Goal: Transaction & Acquisition: Purchase product/service

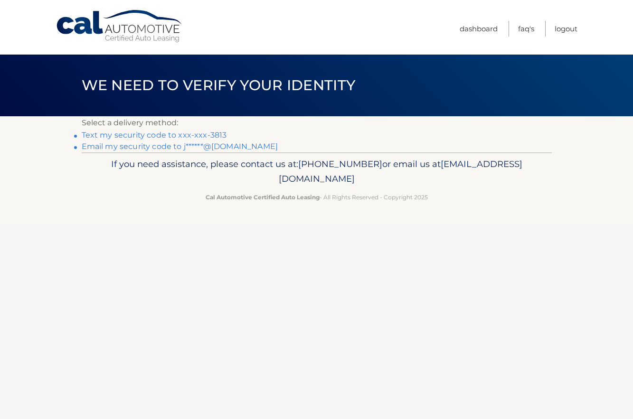
click at [95, 137] on link "Text my security code to xxx-xxx-3813" at bounding box center [154, 135] width 145 height 9
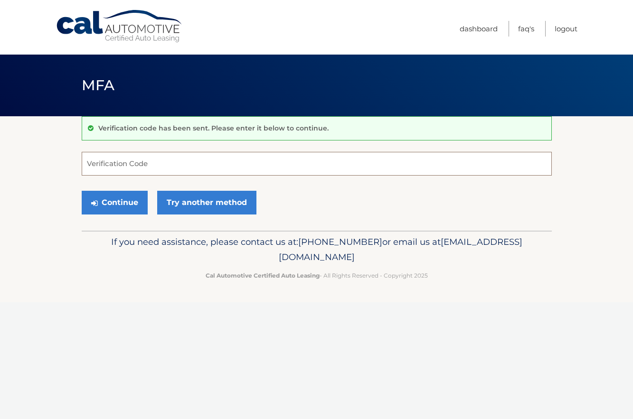
click at [124, 166] on input "Verification Code" at bounding box center [317, 164] width 470 height 24
type input "484940"
click at [116, 200] on button "Continue" at bounding box center [115, 203] width 66 height 24
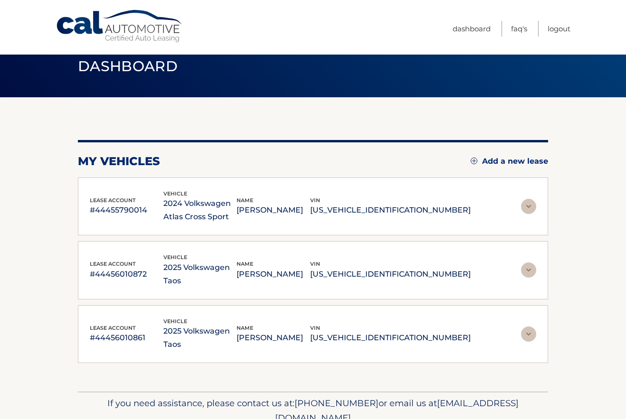
scroll to position [37, 0]
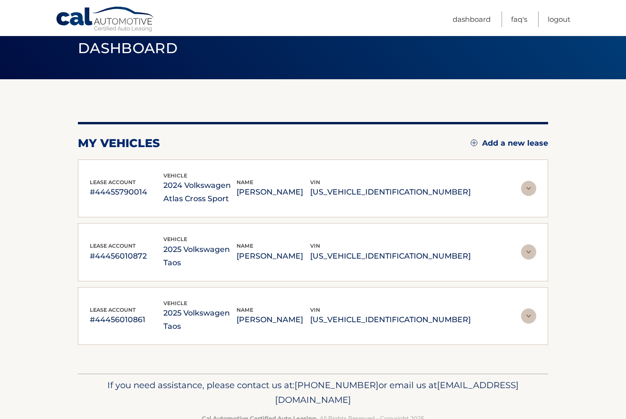
click at [536, 185] on img at bounding box center [528, 188] width 15 height 15
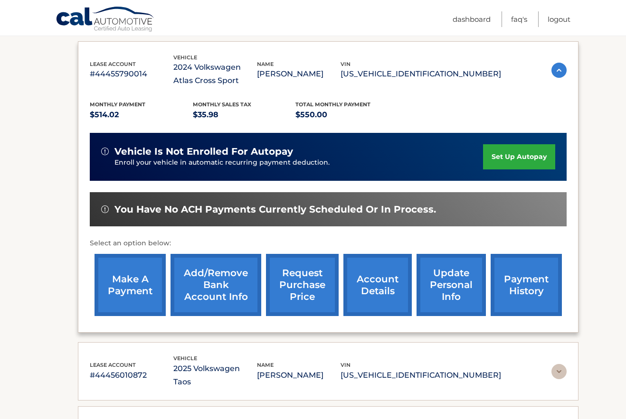
scroll to position [180, 0]
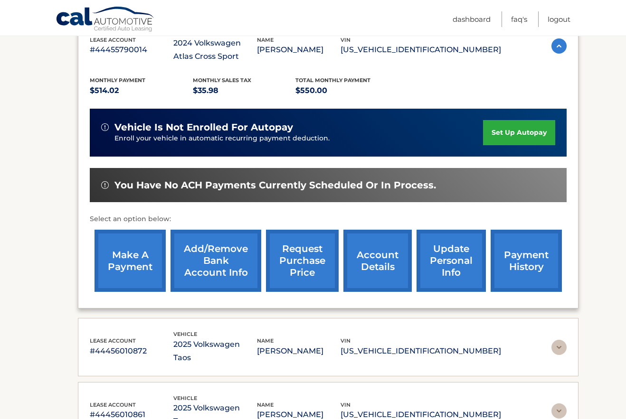
click at [121, 261] on link "make a payment" at bounding box center [130, 261] width 71 height 62
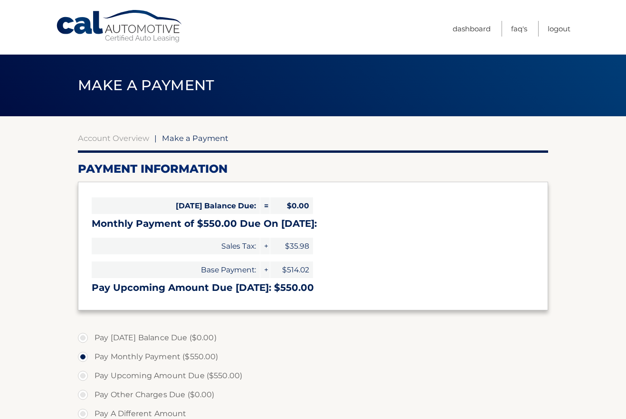
select select "YmQ2NjVjYmEtODg3Yy00ZmQ1LTlhYmQtMGJlNjRiMzIzYjZh"
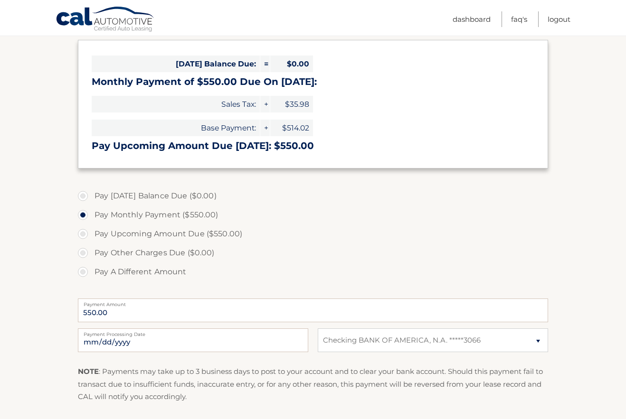
scroll to position [143, 0]
click at [128, 341] on input "2025-10-14" at bounding box center [193, 340] width 230 height 24
type input "2025-10-16"
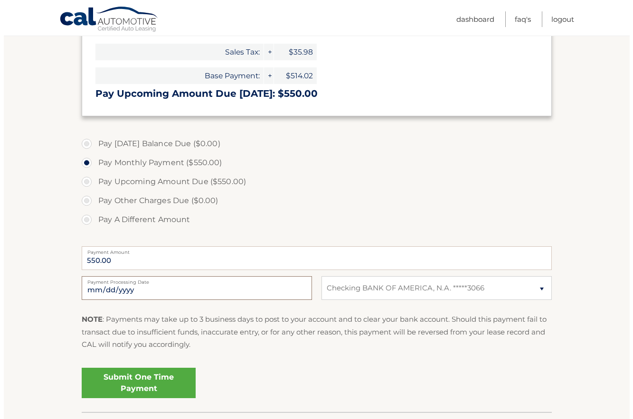
scroll to position [238, 0]
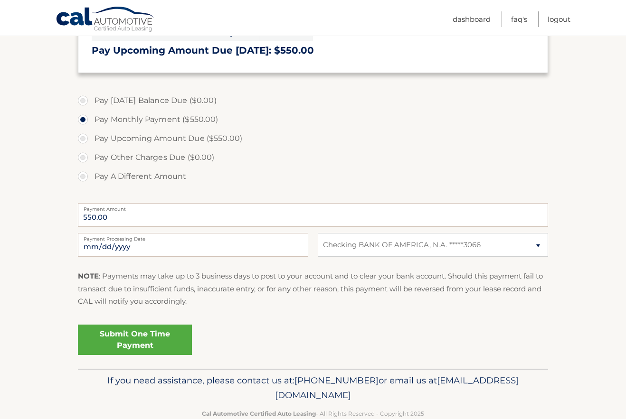
click at [128, 338] on link "Submit One Time Payment" at bounding box center [135, 340] width 114 height 30
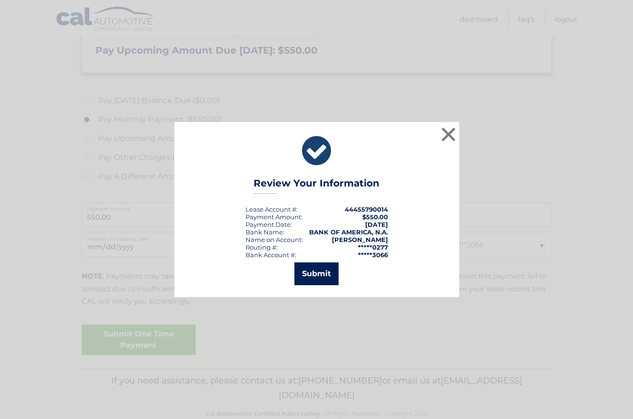
click at [318, 275] on button "Submit" at bounding box center [317, 274] width 44 height 23
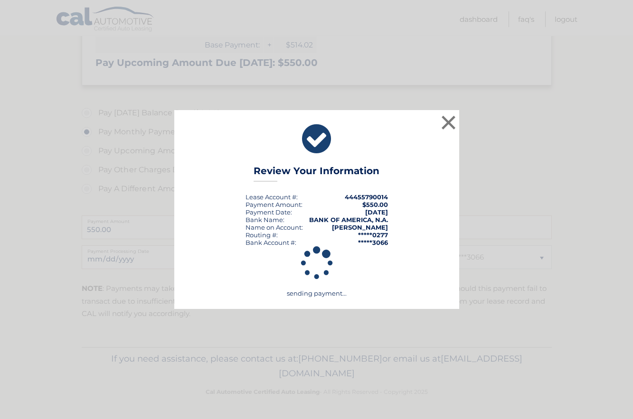
scroll to position [225, 0]
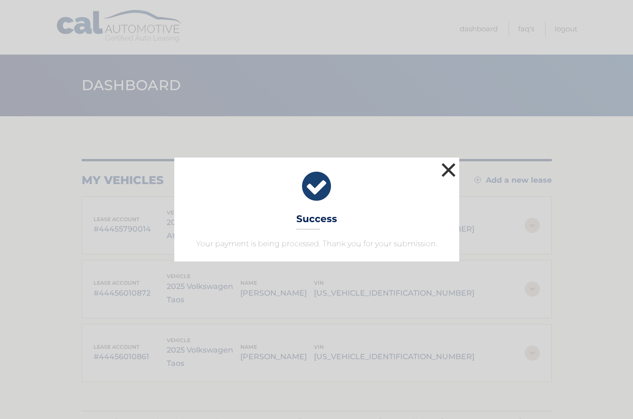
click at [447, 168] on button "×" at bounding box center [448, 170] width 19 height 19
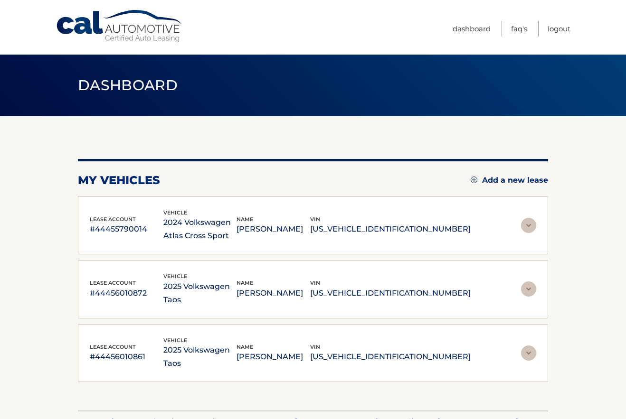
click at [534, 283] on img at bounding box center [528, 289] width 15 height 15
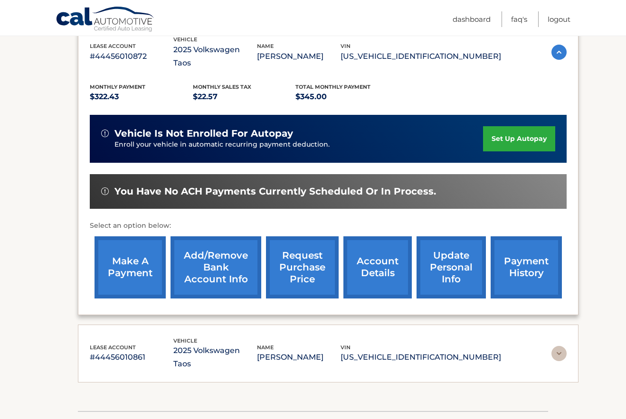
scroll to position [238, 0]
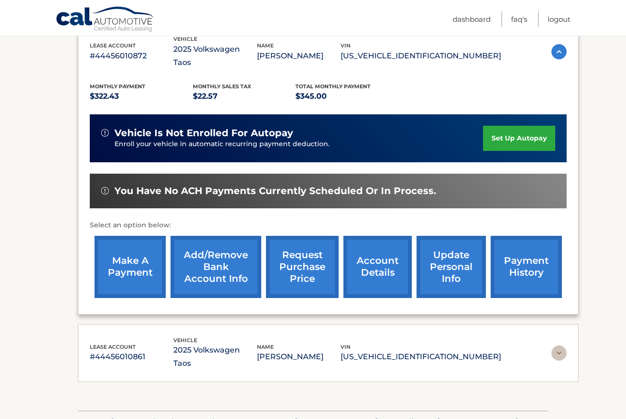
click at [130, 263] on link "make a payment" at bounding box center [130, 267] width 71 height 62
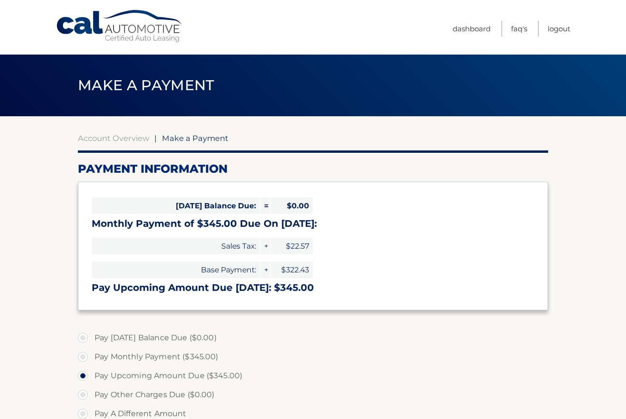
select select "ZTllYmQ0N2YtMjUyYi00MTc0LWEzYzYtZmIwNDQ5ZTE3Y2I3"
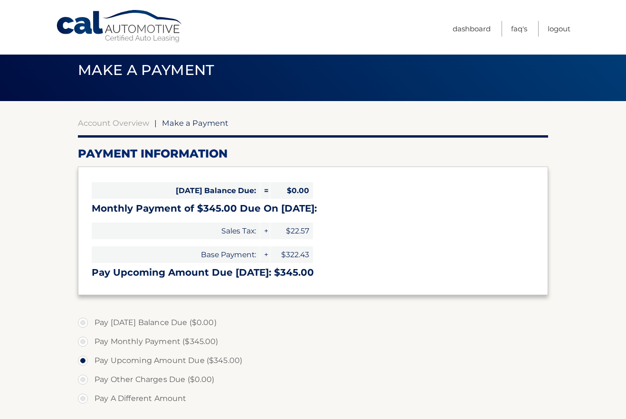
scroll to position [143, 0]
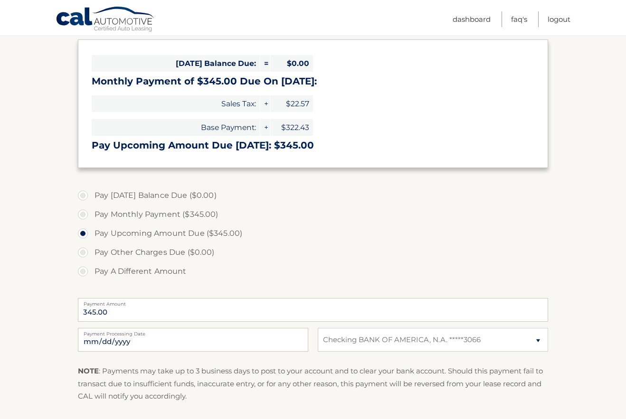
click at [130, 335] on label "Payment Processing Date" at bounding box center [193, 332] width 230 height 8
click at [130, 335] on input "[DATE]" at bounding box center [193, 340] width 230 height 24
click at [168, 343] on input "[DATE]" at bounding box center [193, 340] width 230 height 24
type input "[DATE]"
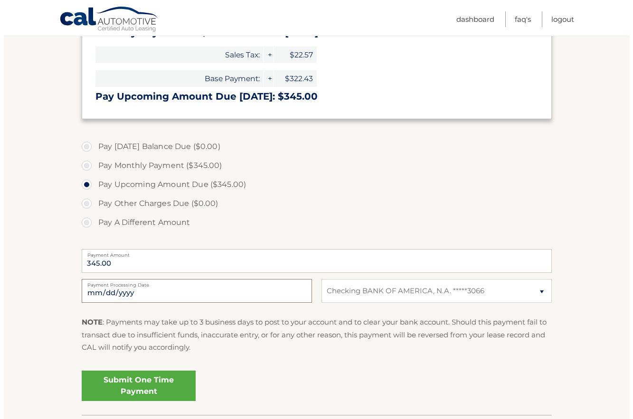
scroll to position [259, 0]
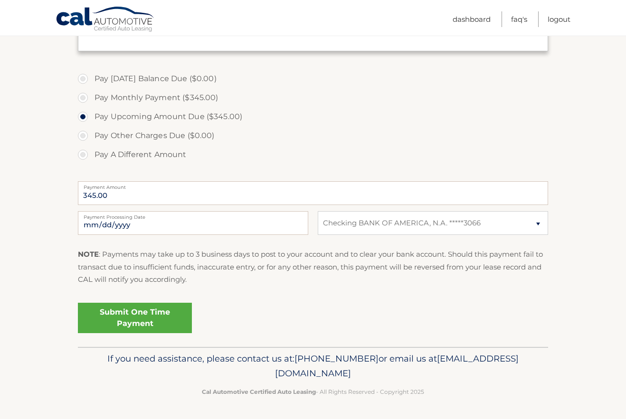
click at [125, 318] on link "Submit One Time Payment" at bounding box center [135, 318] width 114 height 30
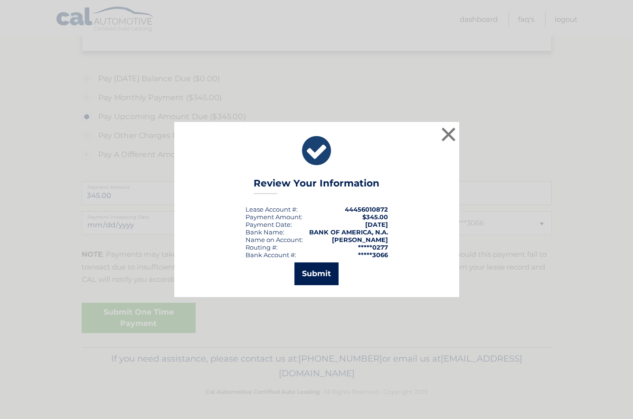
click at [314, 274] on button "Submit" at bounding box center [317, 274] width 44 height 23
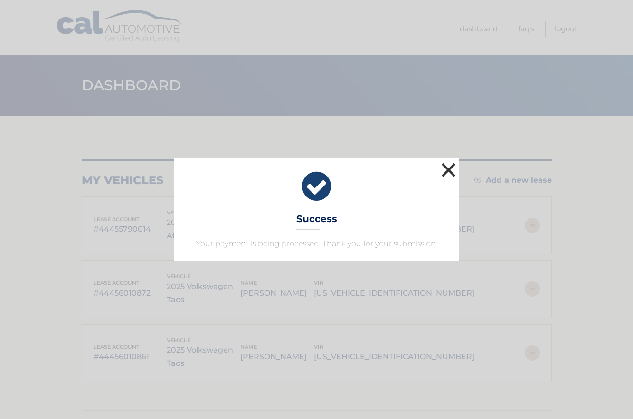
click at [449, 168] on button "×" at bounding box center [448, 170] width 19 height 19
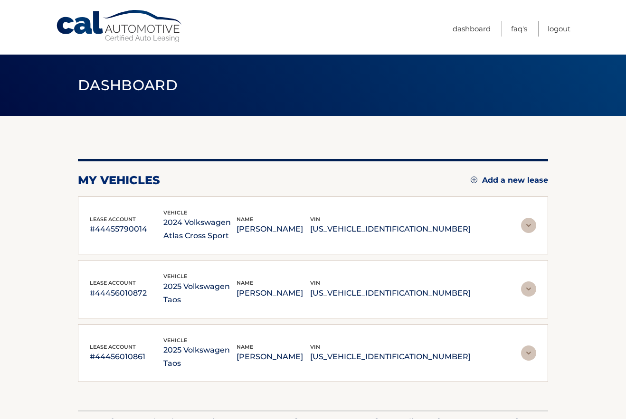
click at [531, 227] on img at bounding box center [528, 225] width 15 height 15
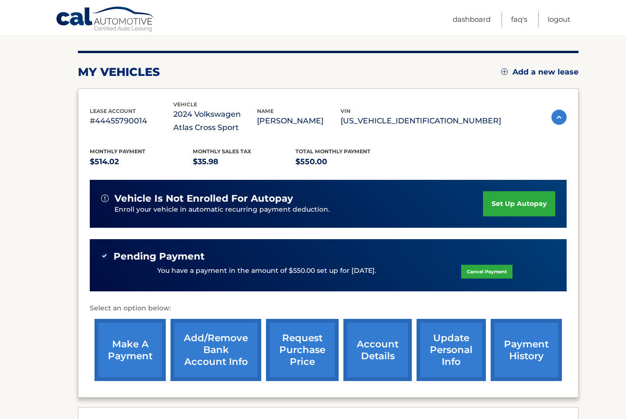
scroll to position [143, 0]
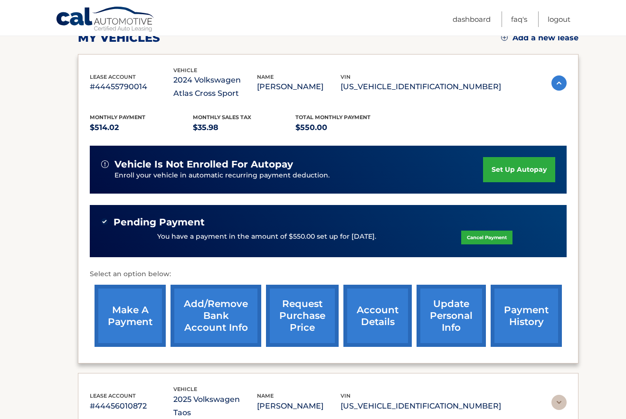
click at [555, 83] on img at bounding box center [559, 83] width 15 height 15
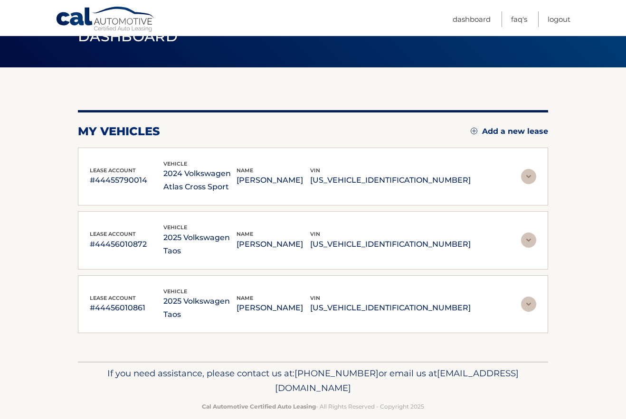
scroll to position [37, 0]
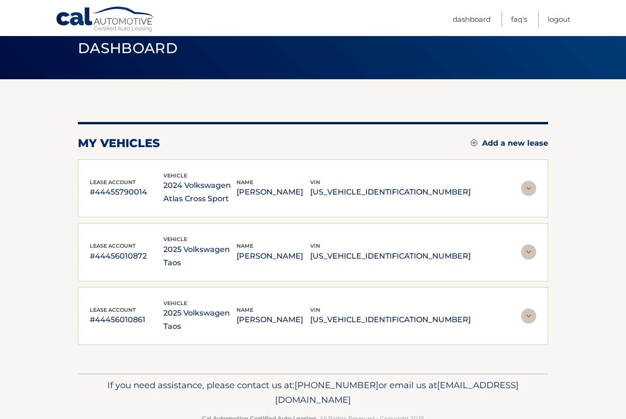
click at [531, 248] on img at bounding box center [528, 252] width 15 height 15
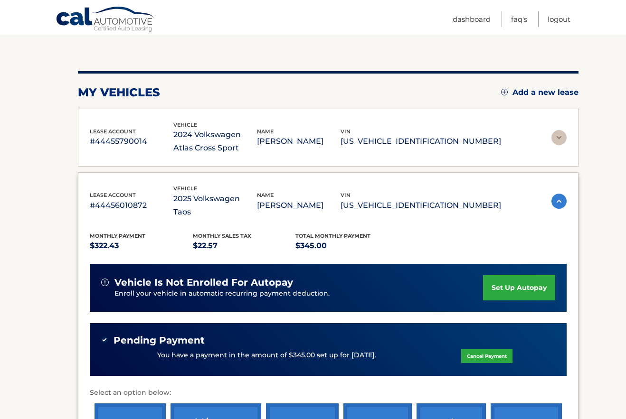
scroll to position [85, 0]
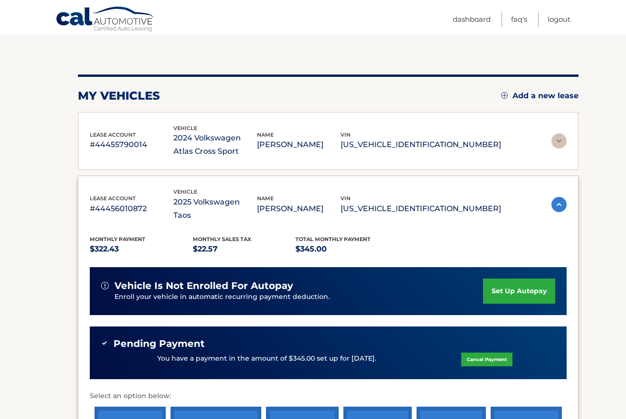
click at [559, 197] on img at bounding box center [559, 204] width 15 height 15
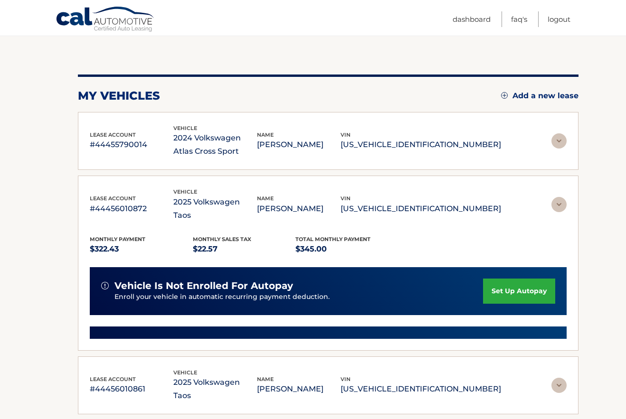
scroll to position [37, 0]
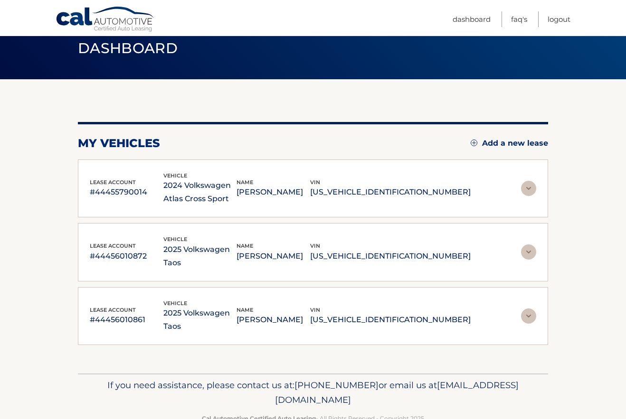
click at [532, 309] on img at bounding box center [528, 316] width 15 height 15
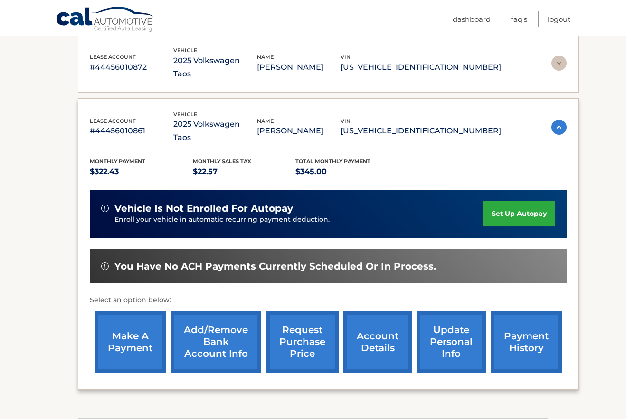
scroll to position [227, 0]
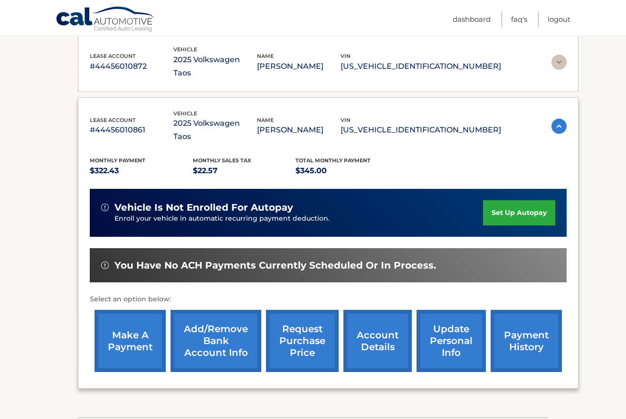
click at [134, 315] on link "make a payment" at bounding box center [130, 341] width 71 height 62
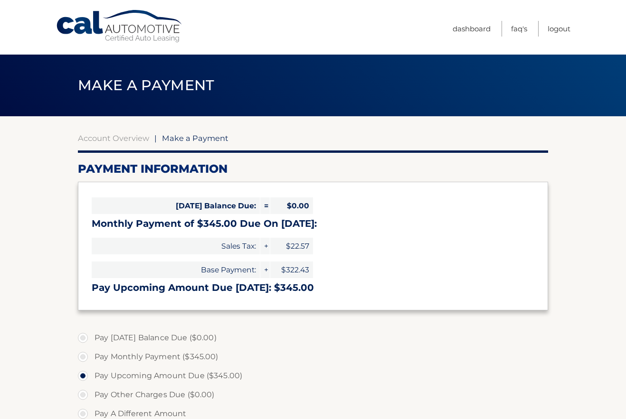
select select "OTI1NTg1MWMtNGE2Yi00YmVlLTllZWEtYTk0Y2YyZDU3Zjll"
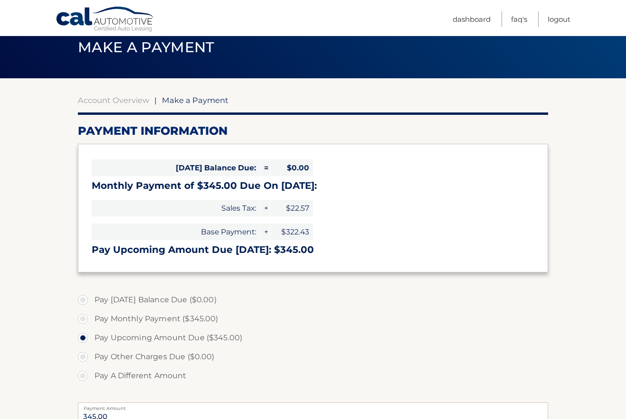
scroll to position [143, 0]
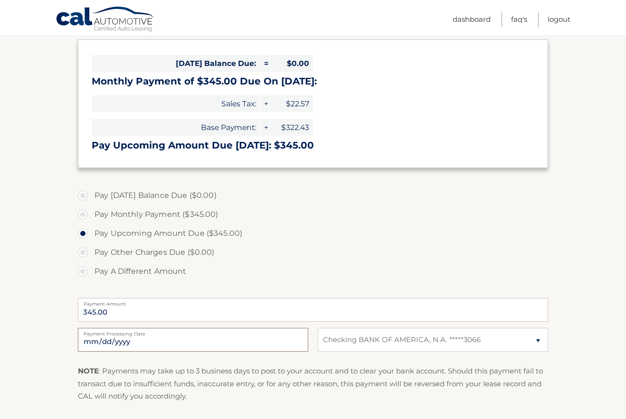
click at [182, 345] on input "2025-10-14" at bounding box center [193, 340] width 230 height 24
type input "2025-10-16"
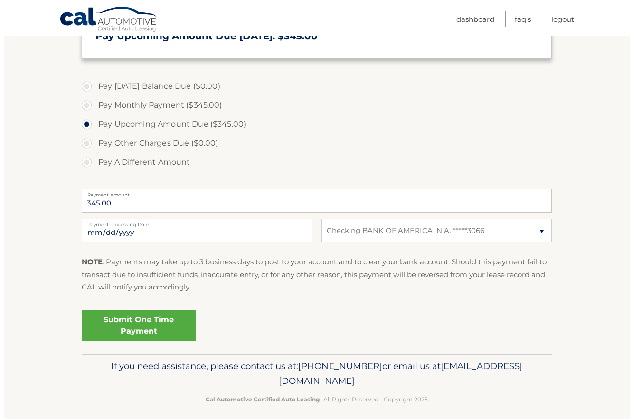
scroll to position [259, 0]
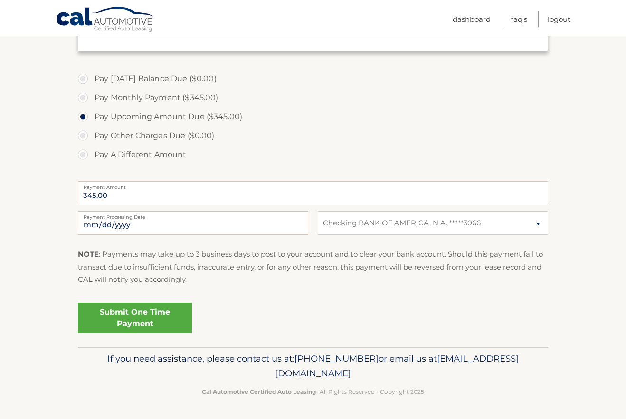
click at [140, 312] on link "Submit One Time Payment" at bounding box center [135, 318] width 114 height 30
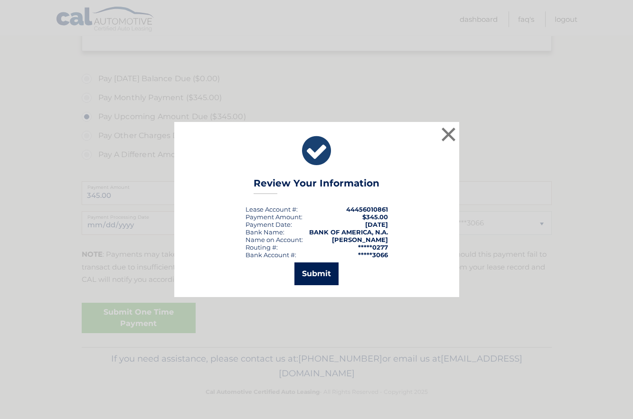
click at [311, 269] on button "Submit" at bounding box center [317, 274] width 44 height 23
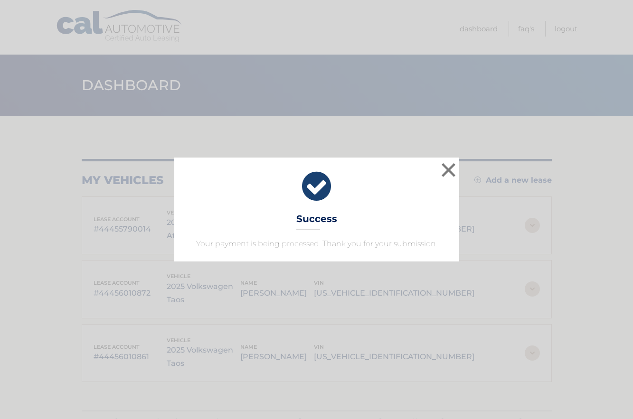
drag, startPoint x: 460, startPoint y: 169, endPoint x: 450, endPoint y: 169, distance: 9.5
click at [457, 169] on div "× Success Your payment is being processed. Thank you for your submission." at bounding box center [317, 210] width 626 height 104
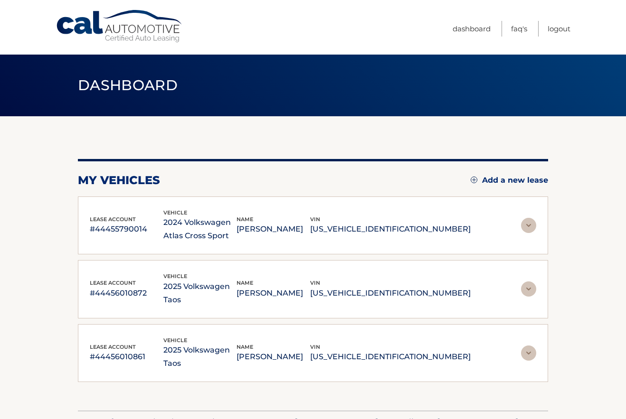
click at [449, 169] on div "my vehicles Add a new lease lease account #44455790014 vehicle 2024 Volkswagen …" at bounding box center [313, 270] width 470 height 223
click at [561, 31] on link "Logout" at bounding box center [559, 29] width 23 height 16
